Goal: Task Accomplishment & Management: Manage account settings

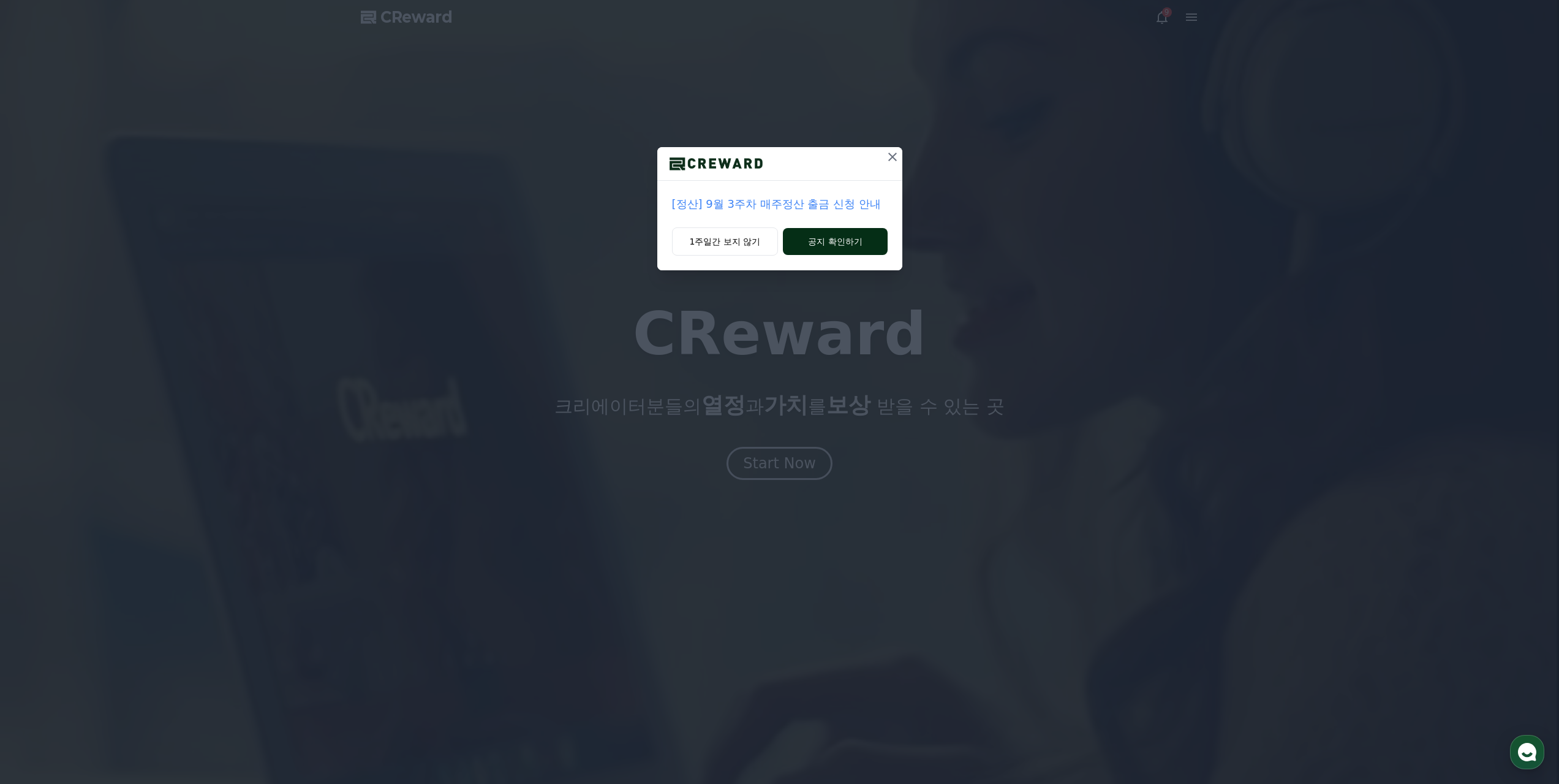
click at [828, 228] on button "공지 확인하기" at bounding box center [835, 242] width 104 height 27
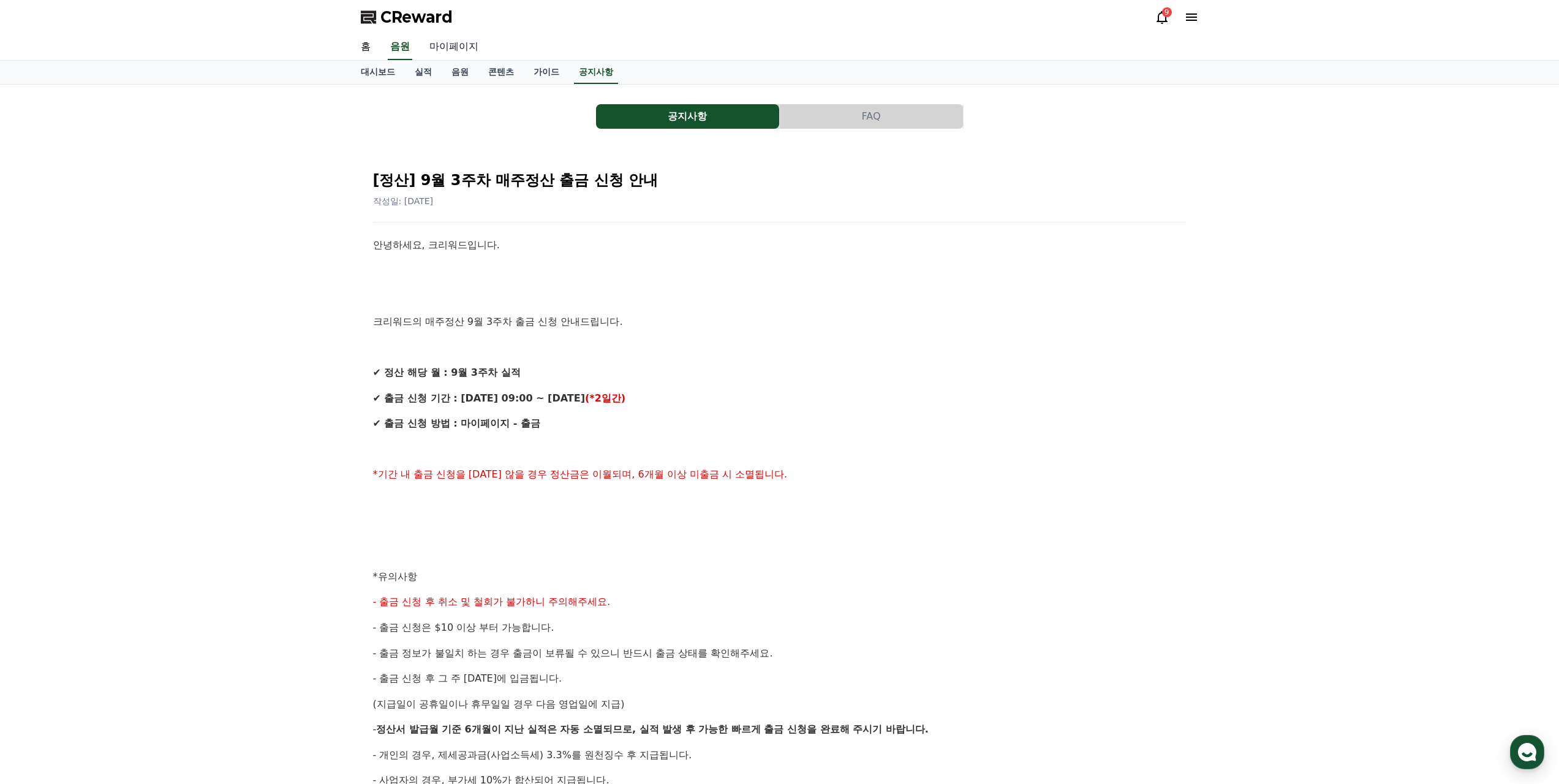
click at [444, 36] on link "마이페이지" at bounding box center [454, 47] width 68 height 26
select select "**********"
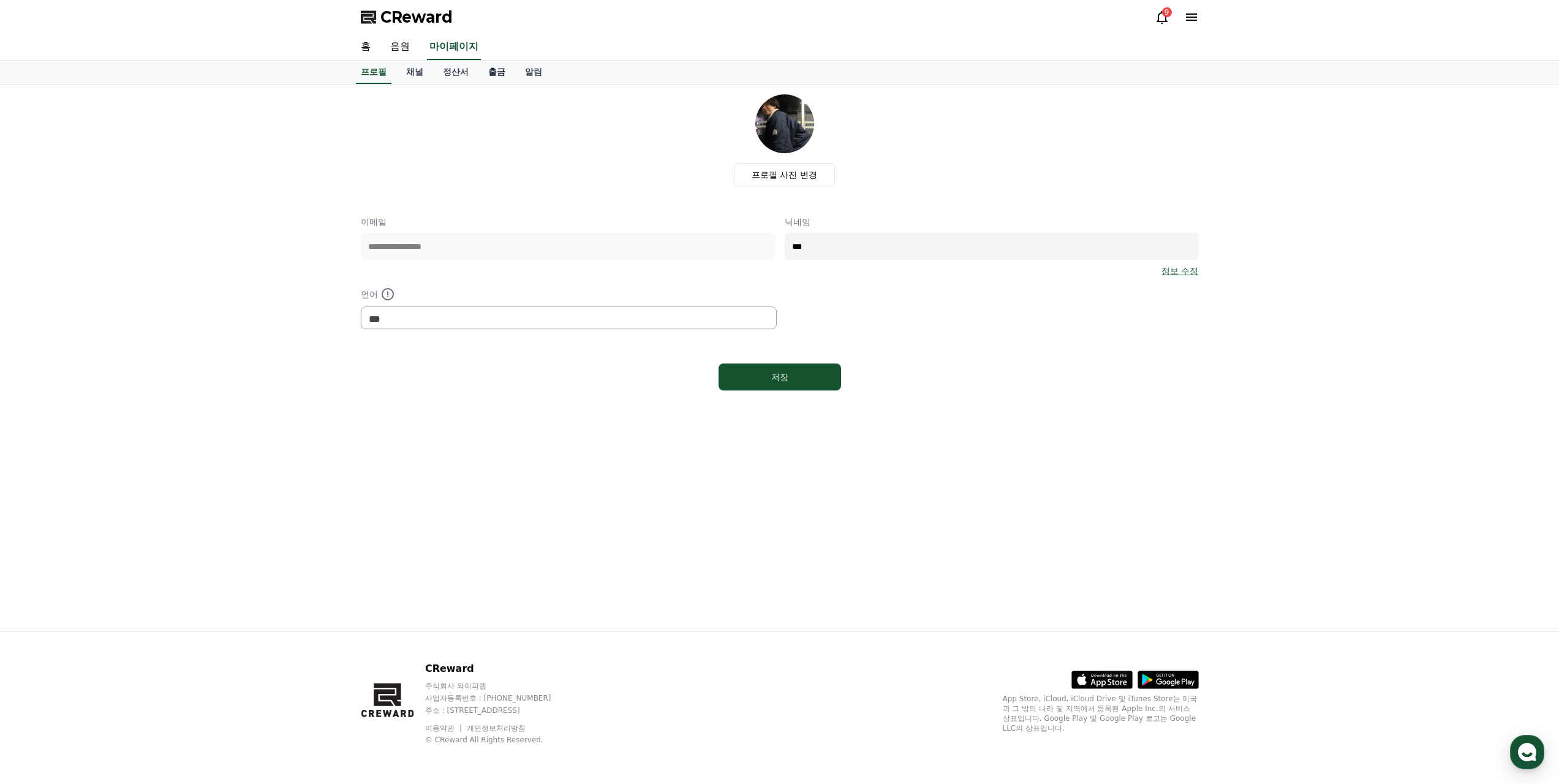
click at [483, 65] on link "출금" at bounding box center [497, 72] width 37 height 23
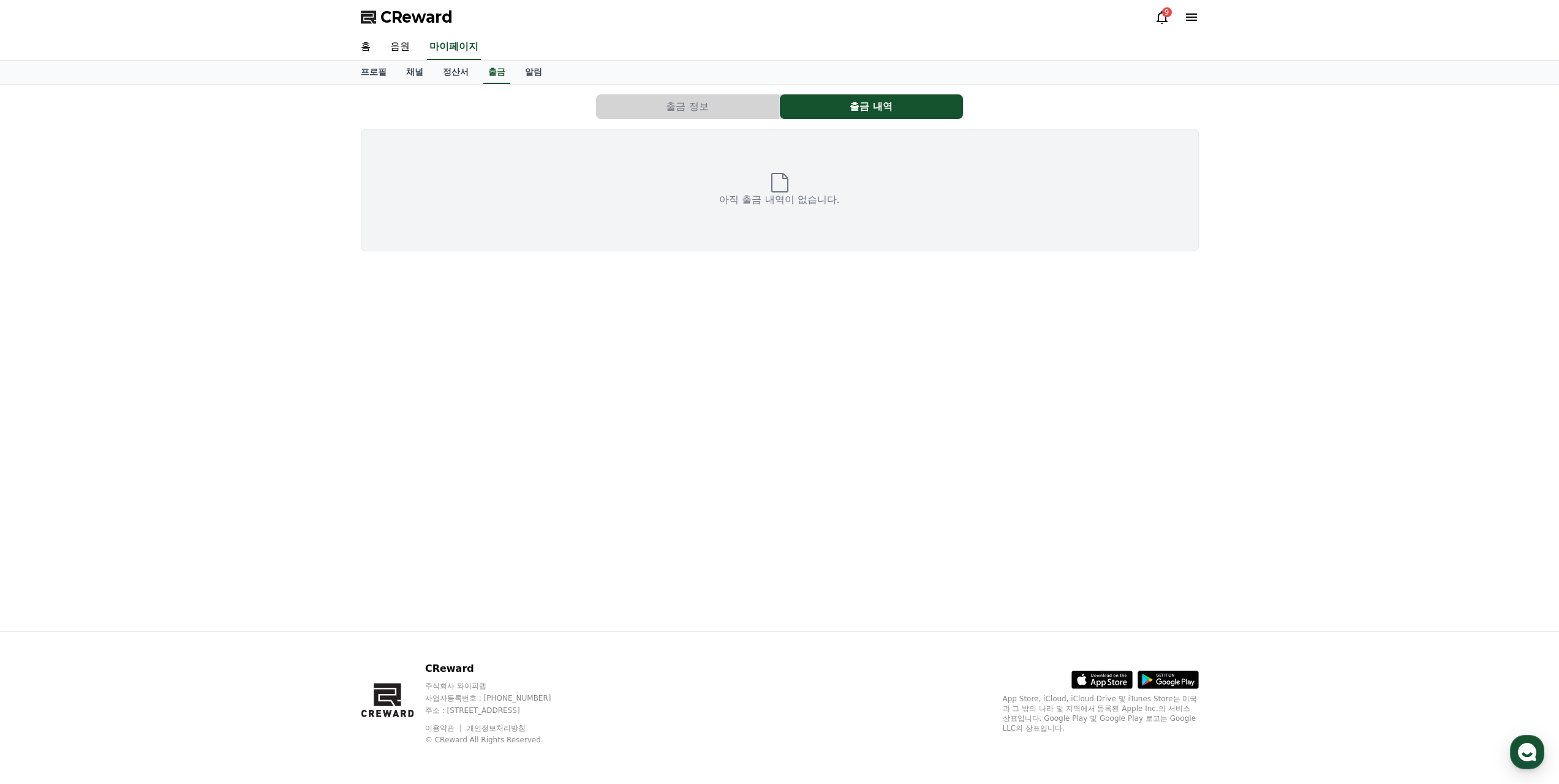
click at [709, 96] on button "출금 정보" at bounding box center [687, 106] width 183 height 25
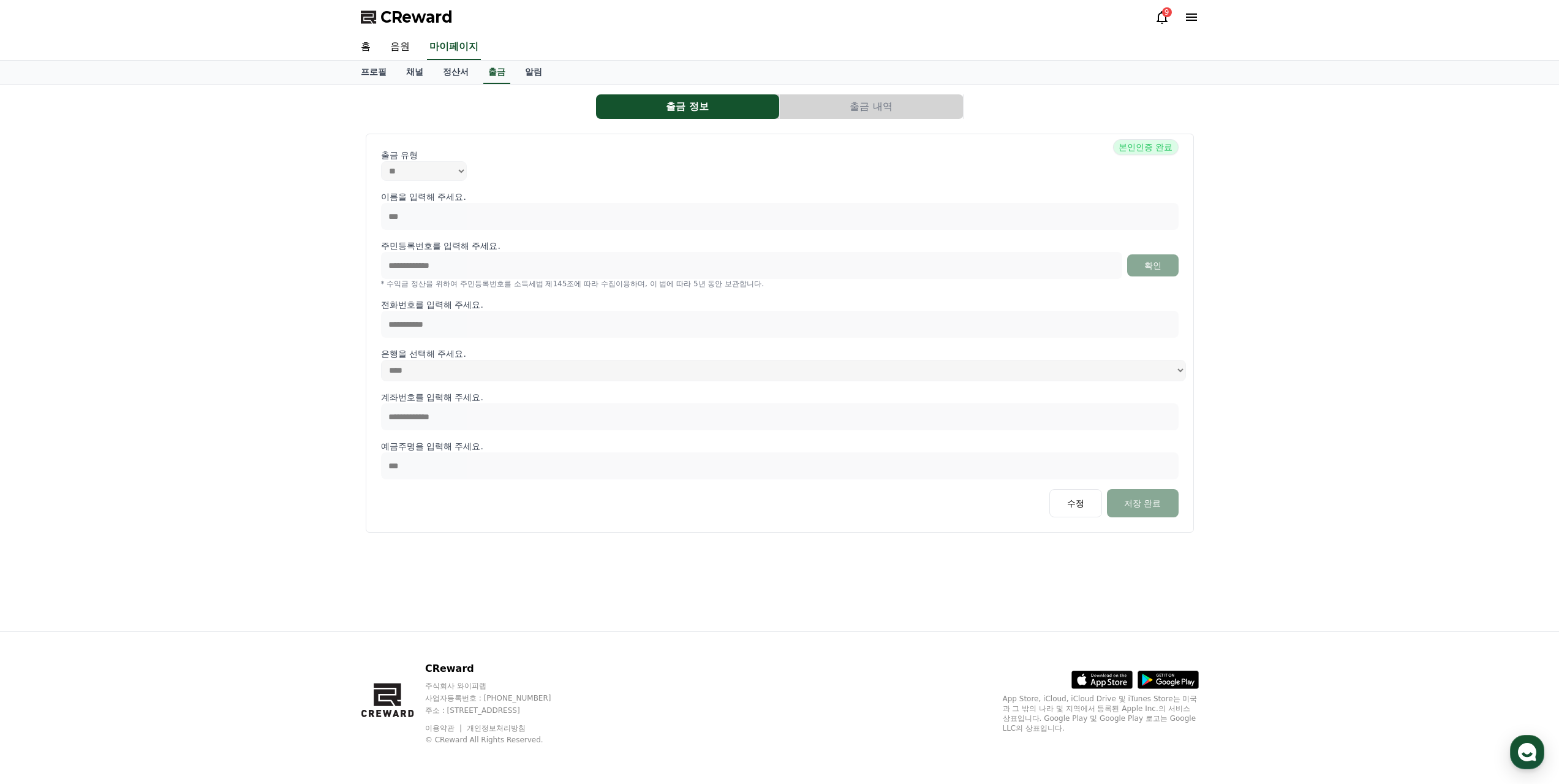
click at [814, 95] on button "출금 내역" at bounding box center [871, 106] width 183 height 25
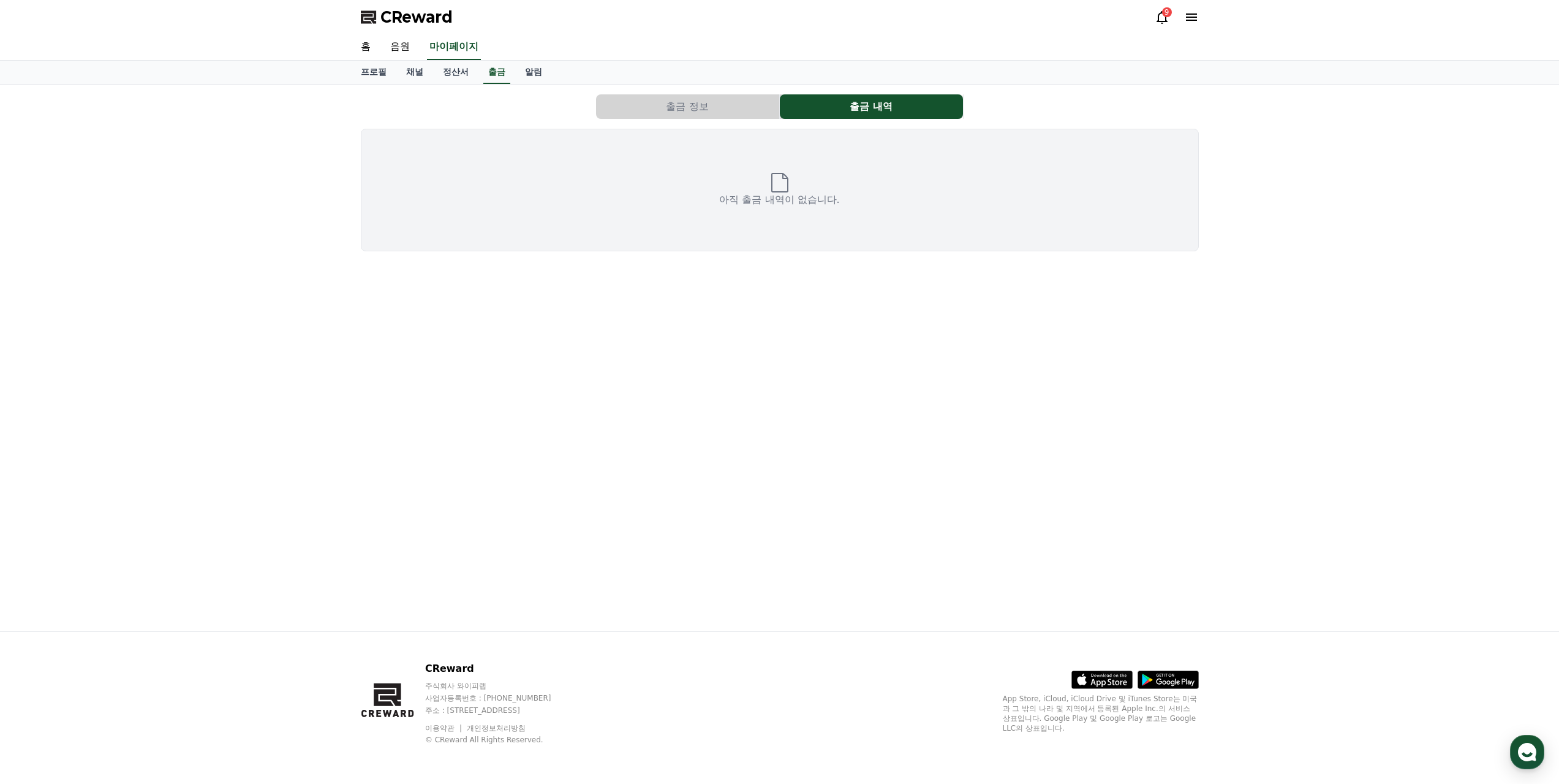
drag, startPoint x: 770, startPoint y: 167, endPoint x: 761, endPoint y: 165, distance: 9.2
click at [770, 173] on icon at bounding box center [780, 183] width 20 height 20
click at [451, 61] on link "정산서" at bounding box center [456, 72] width 45 height 23
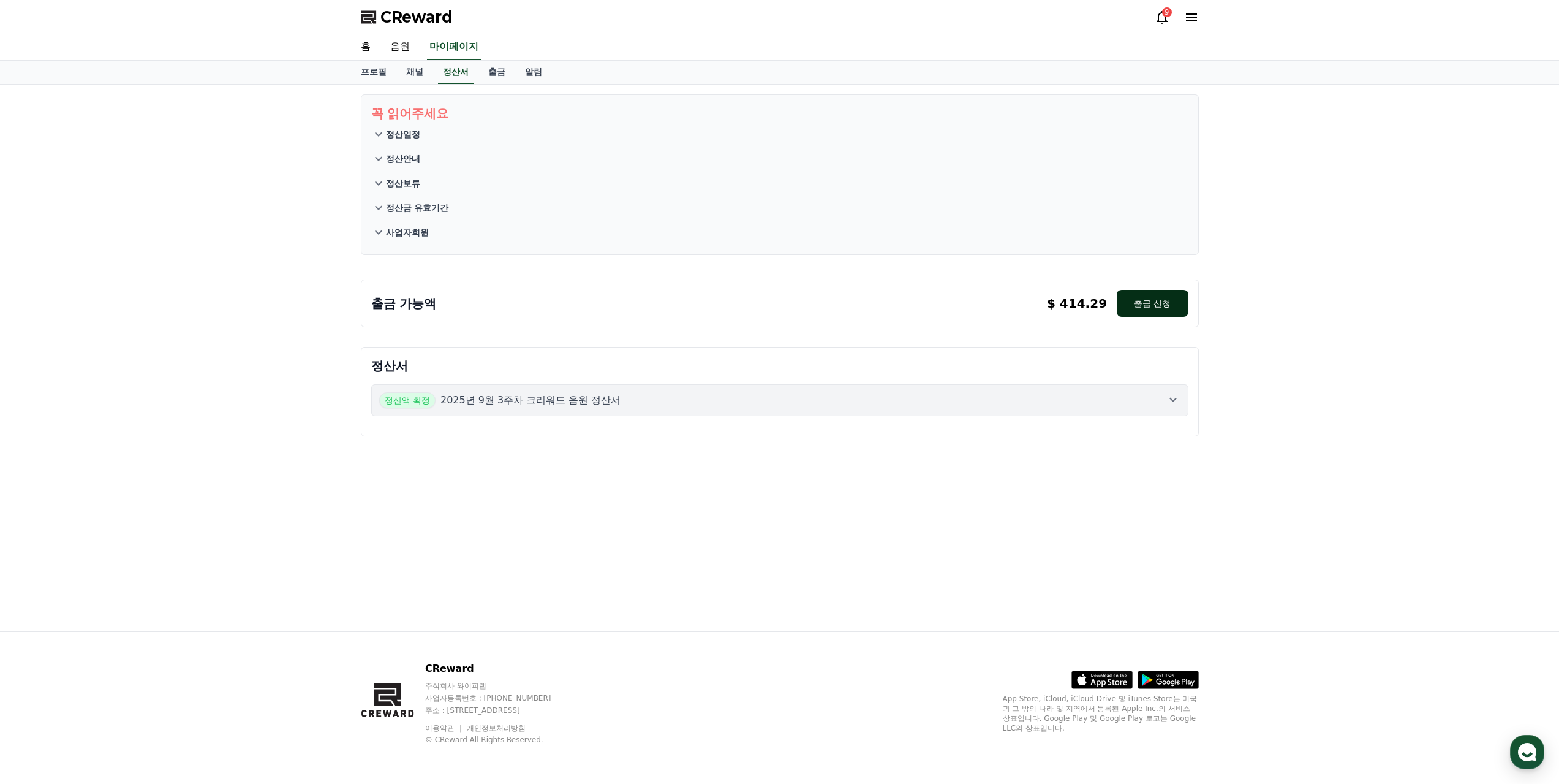
click at [1153, 290] on button "출금 신청" at bounding box center [1153, 303] width 71 height 27
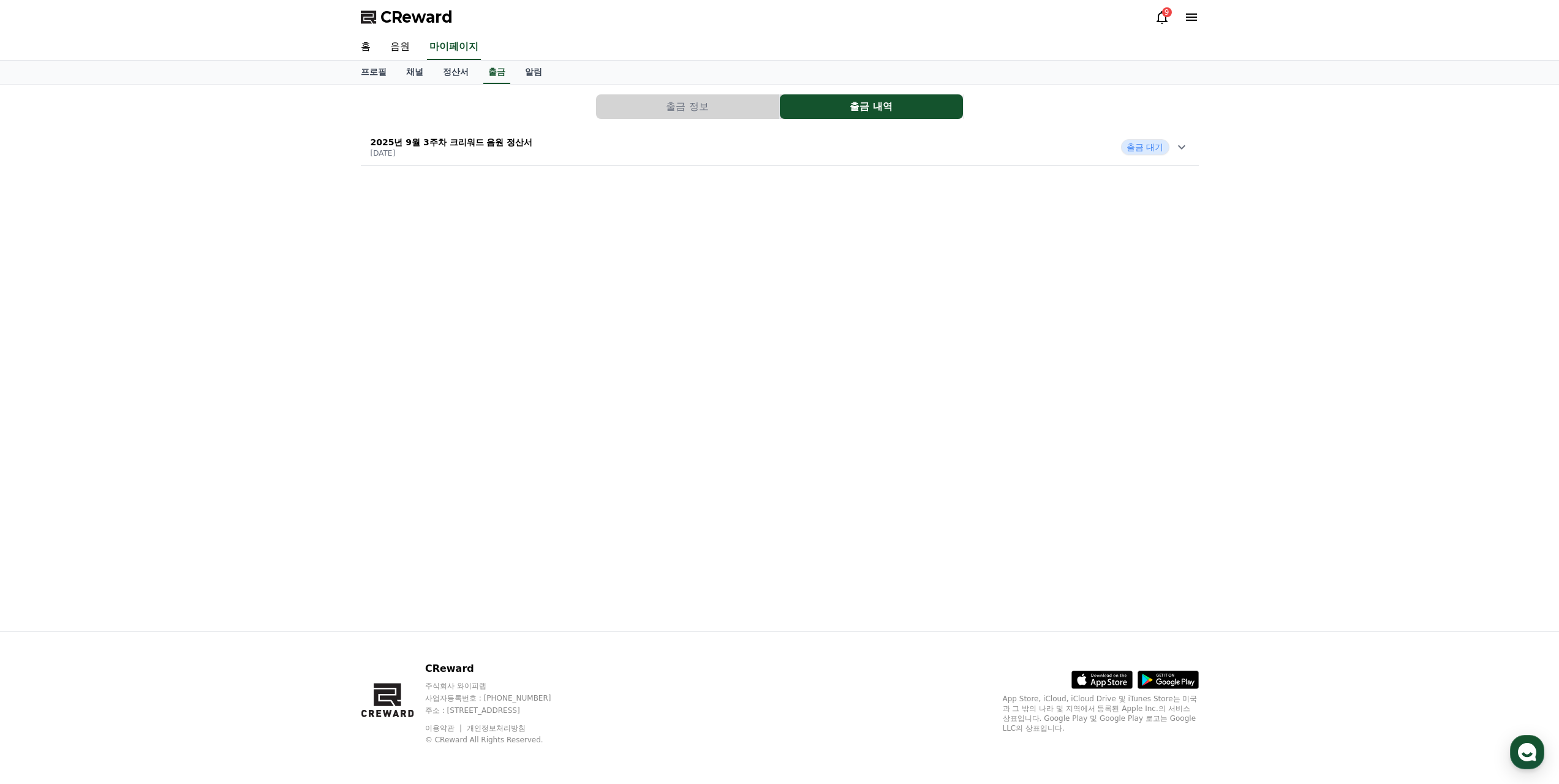
click at [496, 136] on p "2025년 9월 3주차 크리워드 음원 정산서" at bounding box center [452, 142] width 163 height 12
